Goal: Transaction & Acquisition: Purchase product/service

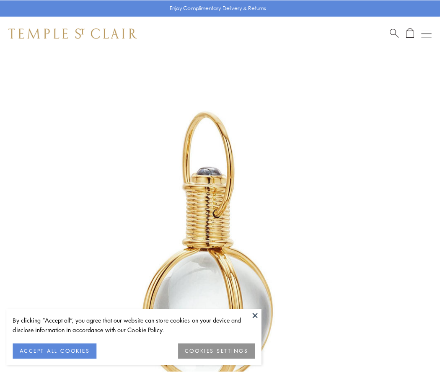
scroll to position [219, 0]
